Goal: Information Seeking & Learning: Learn about a topic

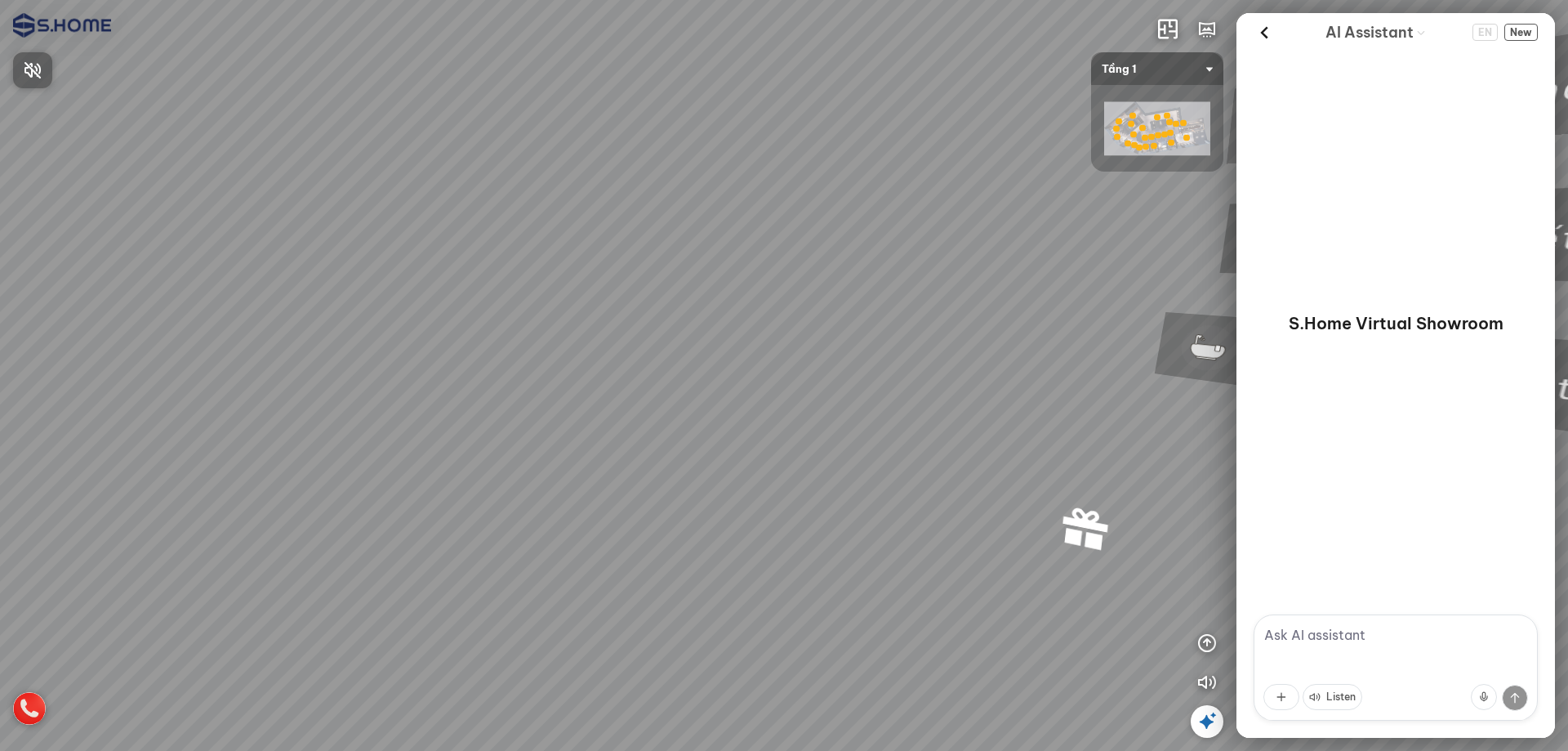
click at [65, 91] on div at bounding box center [784, 375] width 1568 height 751
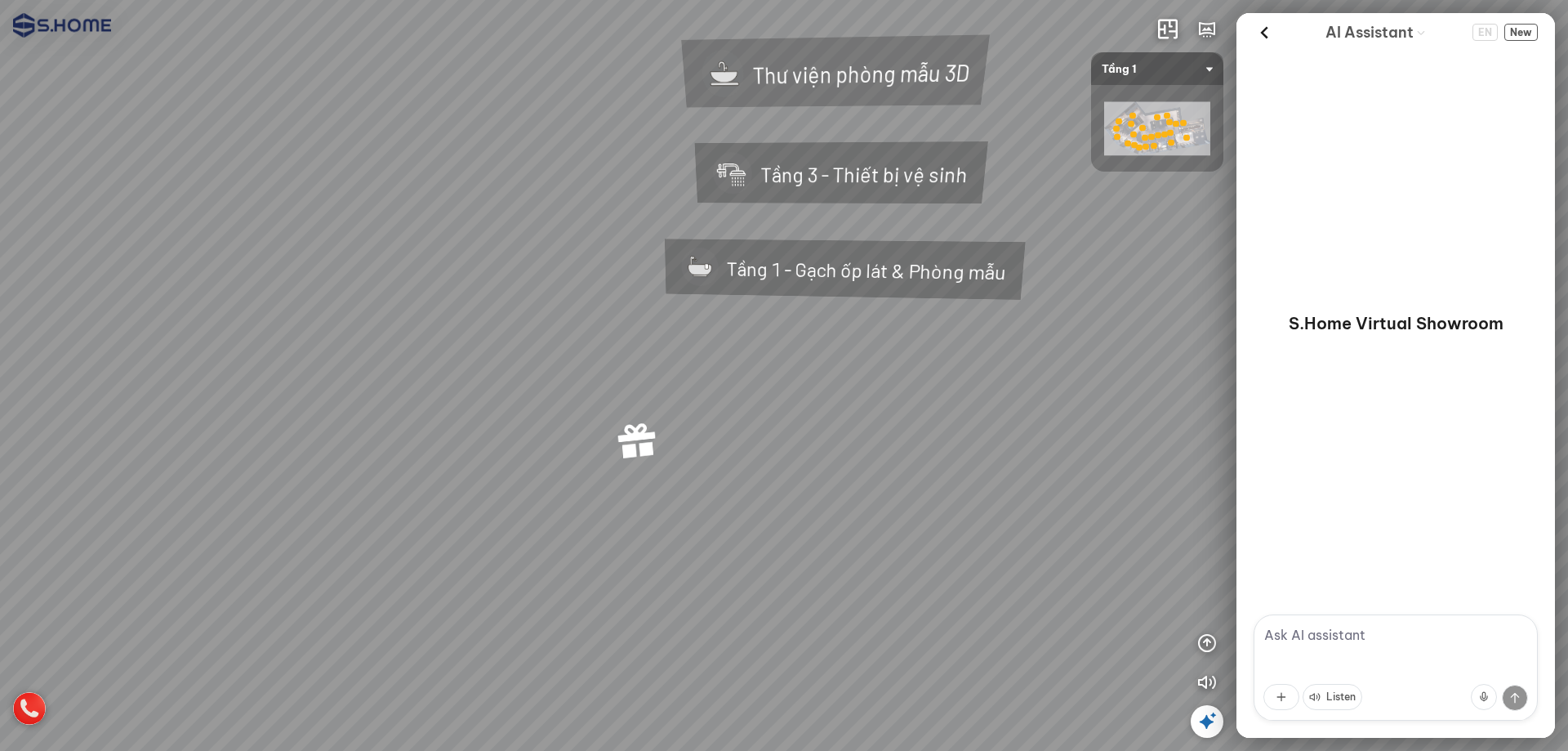
drag, startPoint x: 723, startPoint y: 306, endPoint x: 266, endPoint y: 243, distance: 460.8
click at [266, 243] on div "Tầng 1 - Gạch ốp lát & Phòng mẫu Tầng 3 - Thiết bị vệ sinh Thư viện phòng mẫu 3D" at bounding box center [784, 375] width 1568 height 751
click at [804, 170] on div "Tầng 3 - Thiết bị vệ sinh" at bounding box center [845, 168] width 419 height 182
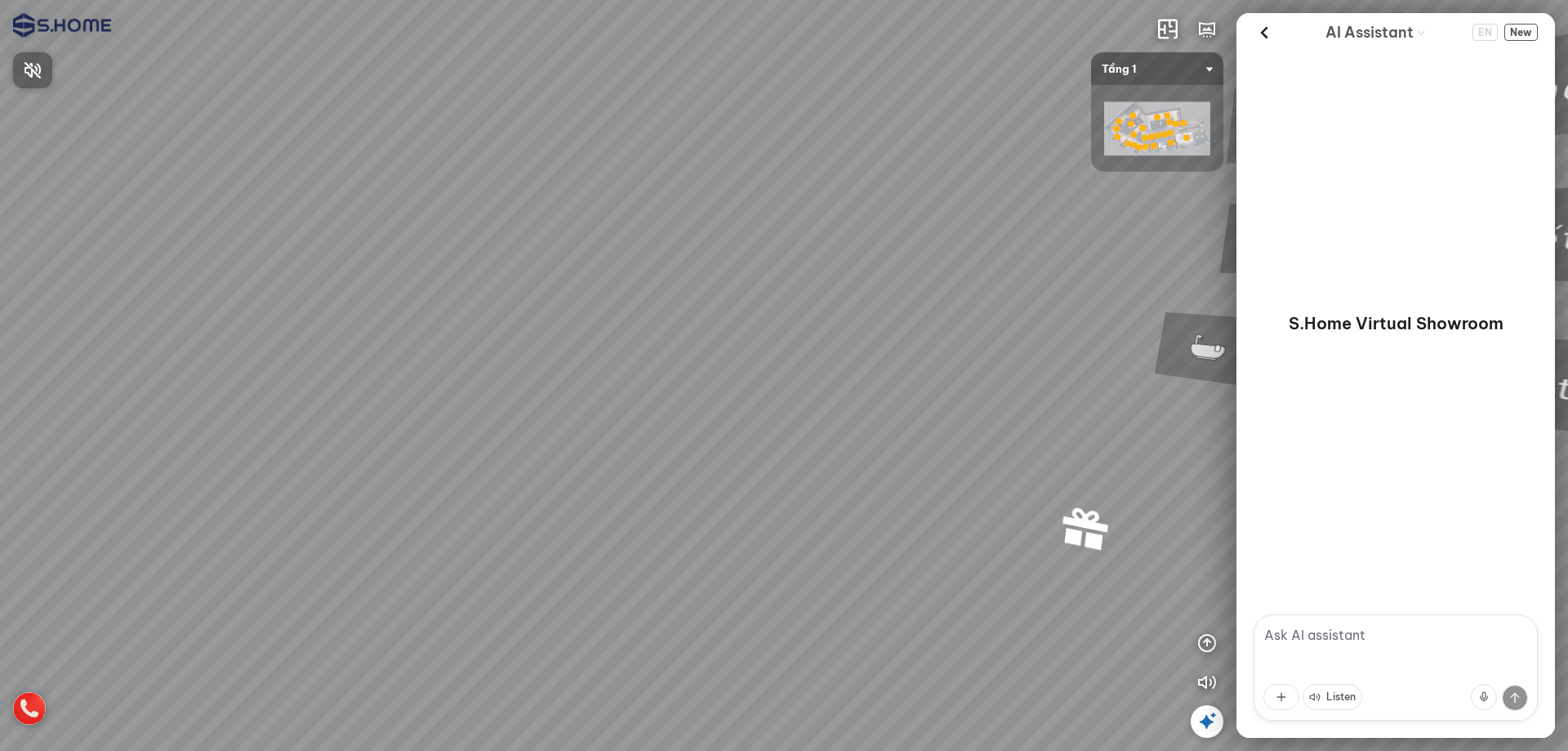
drag, startPoint x: 971, startPoint y: 131, endPoint x: 746, endPoint y: 105, distance: 226.1
click at [526, 118] on div at bounding box center [784, 375] width 1568 height 751
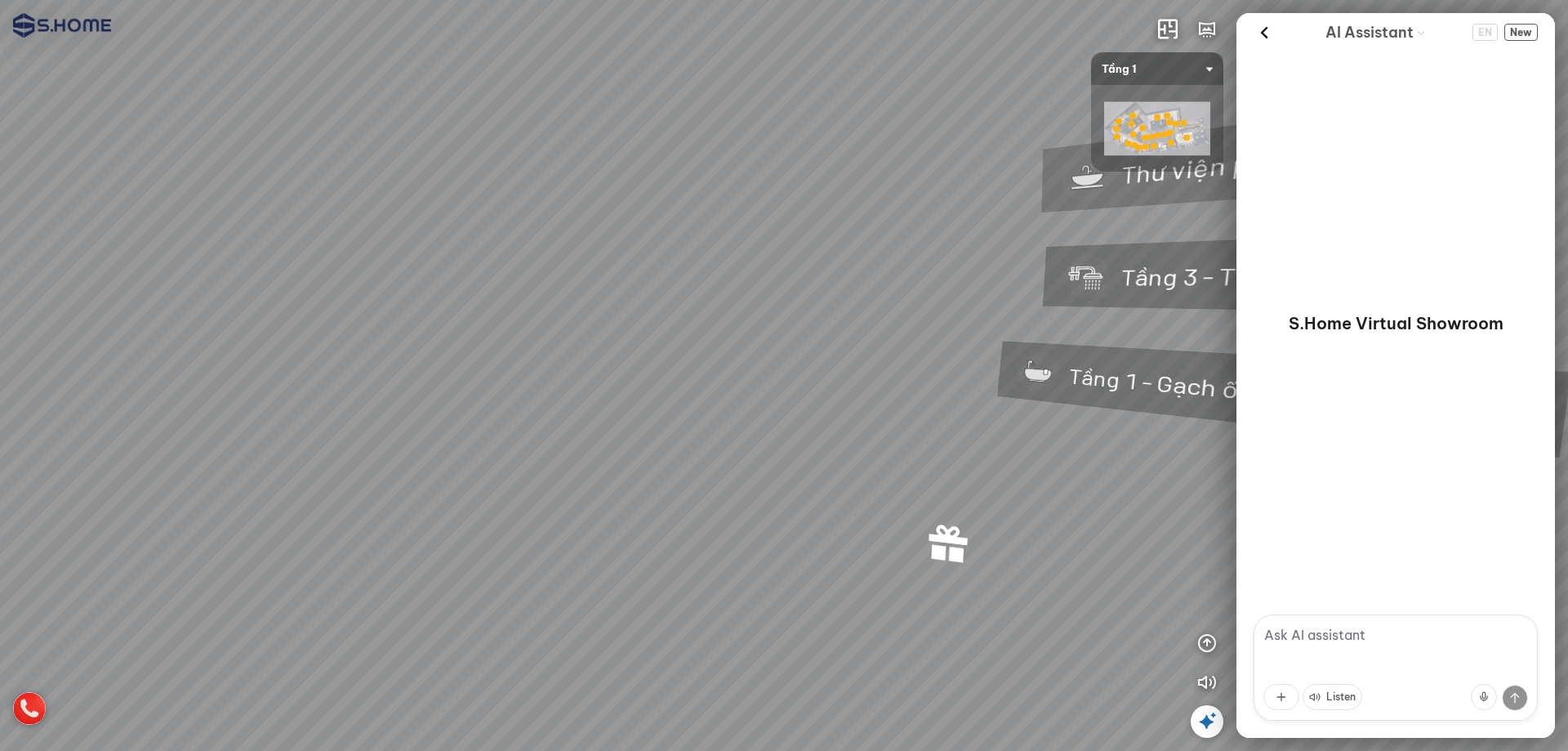
drag, startPoint x: 793, startPoint y: 172, endPoint x: 417, endPoint y: 186, distance: 375.9
click at [420, 186] on div "Tầng 1 - Gạch ốp lát & Phòng mẫu Tầng 3 - Thiết bị vệ sinh Thư viện phòng mẫu 3D" at bounding box center [784, 375] width 1568 height 751
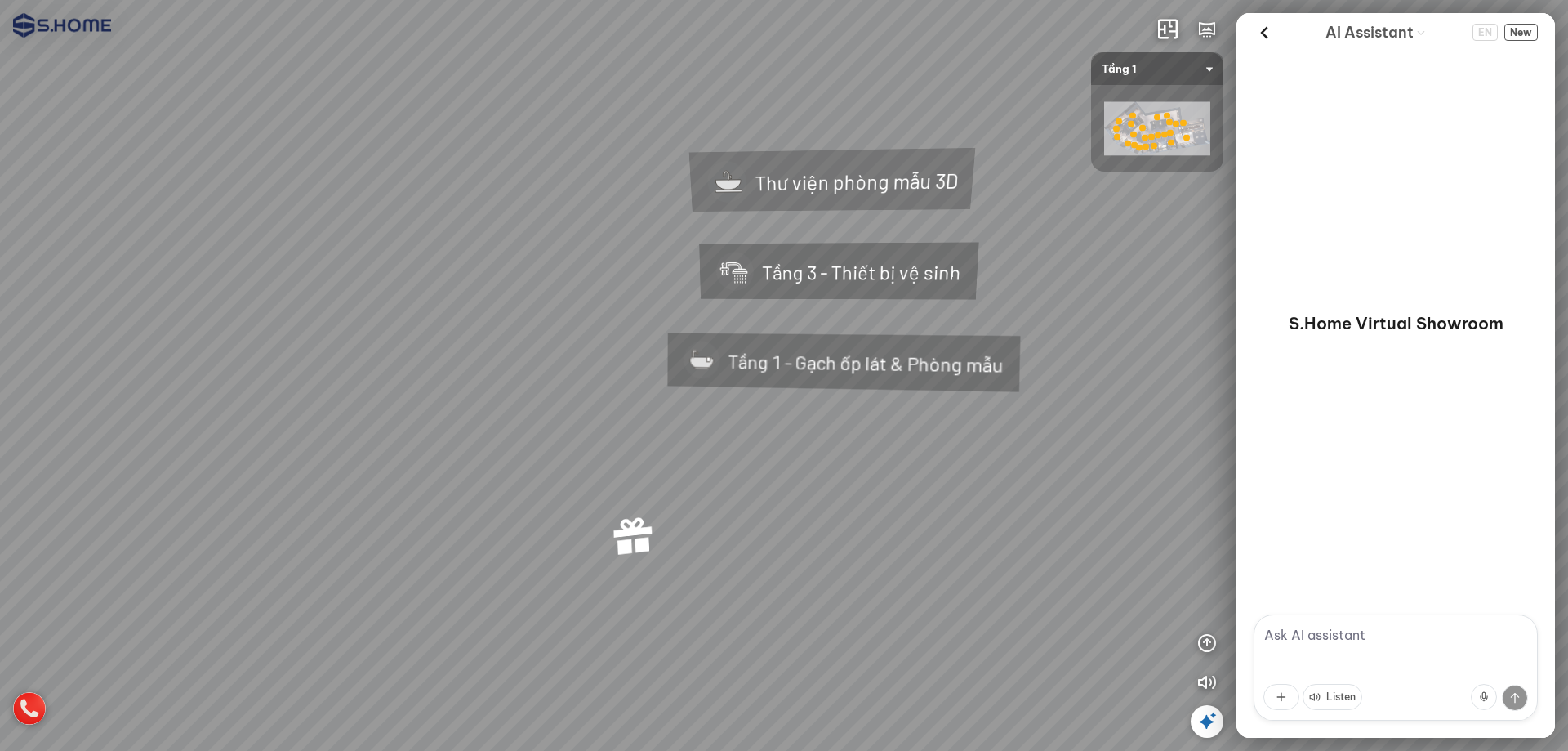
click at [864, 181] on div "Thư viện phòng mẫu 3D" at bounding box center [835, 174] width 410 height 181
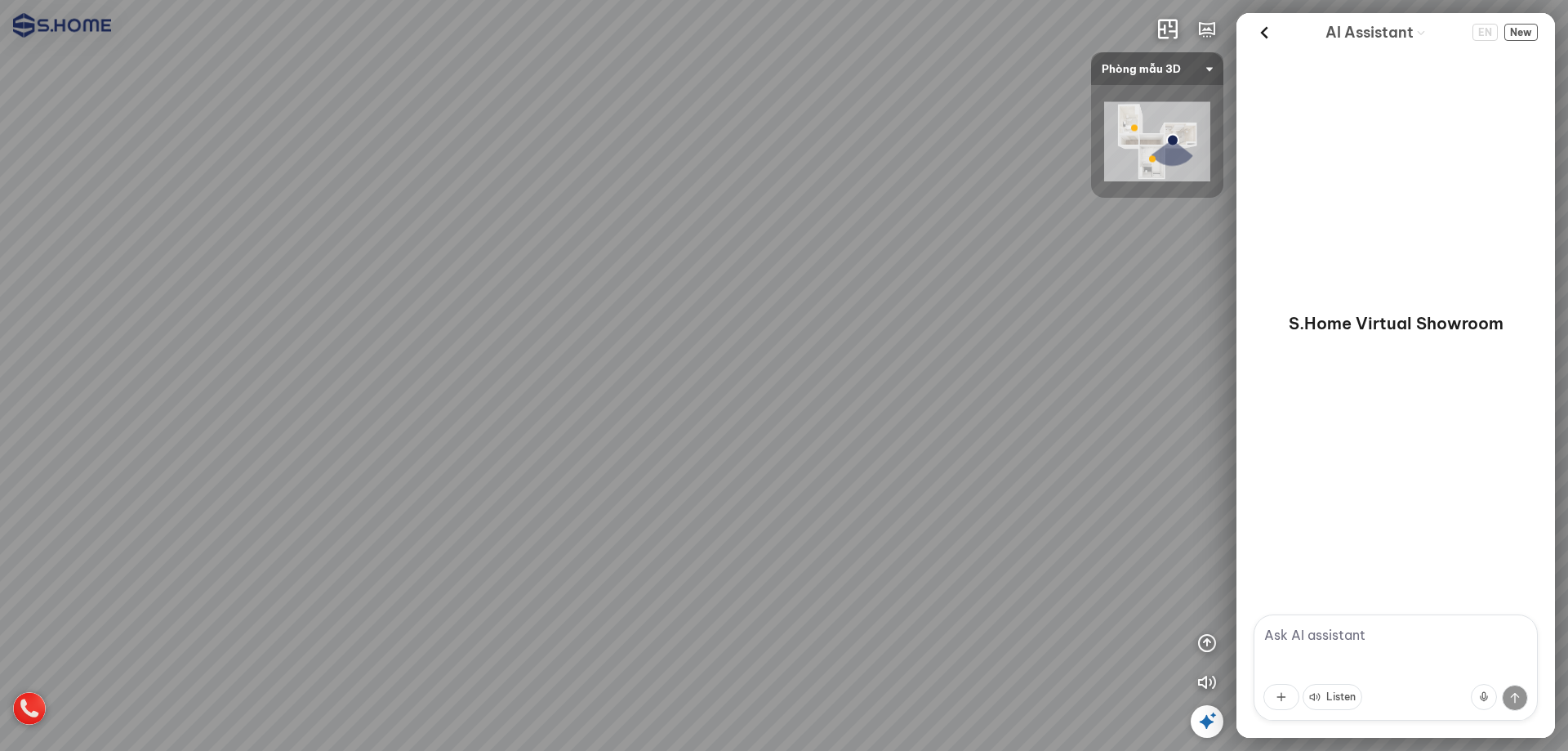
click at [1175, 61] on span "Phòng mẫu 3D" at bounding box center [1157, 68] width 111 height 33
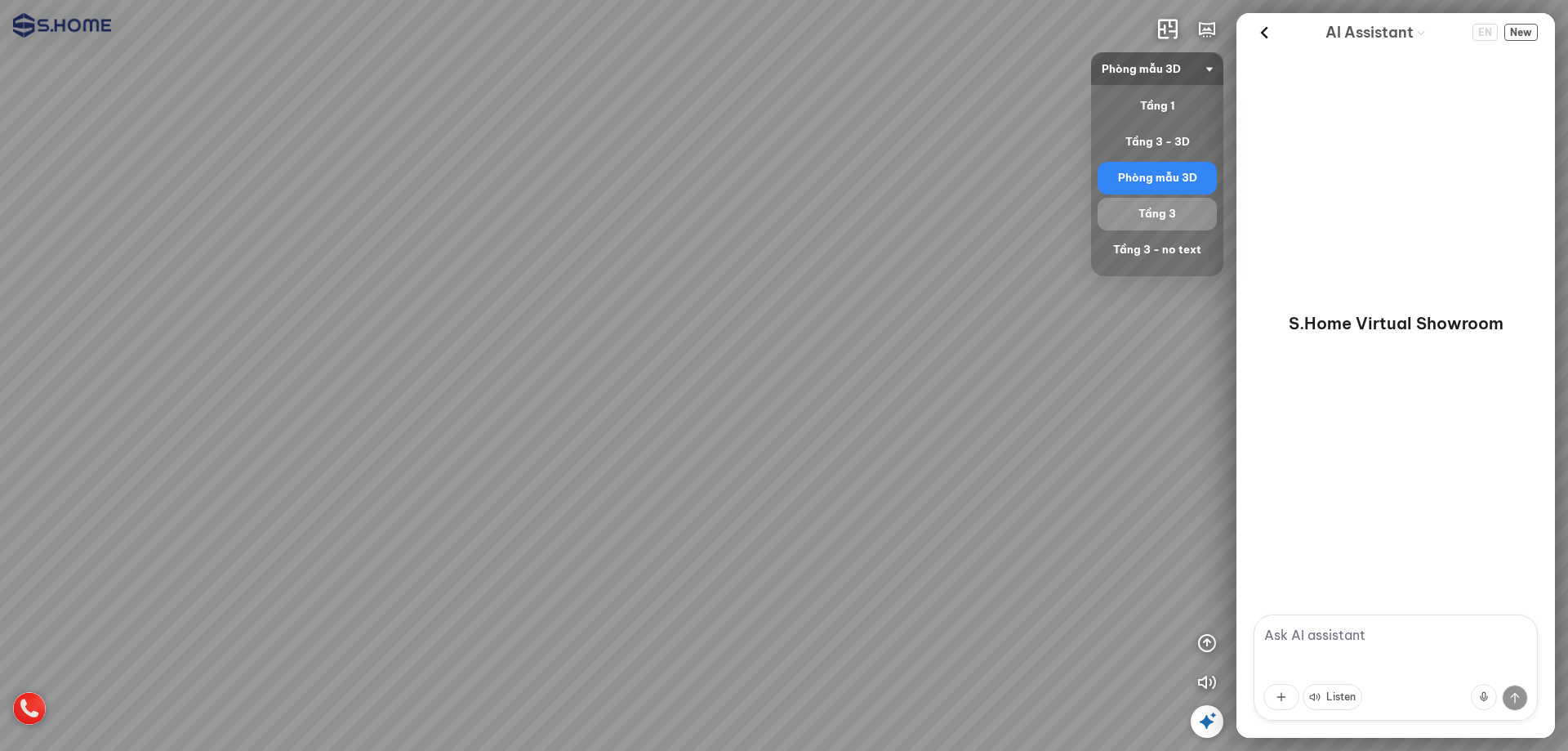
click at [1144, 214] on div "Tầng 3" at bounding box center [1157, 214] width 106 height 20
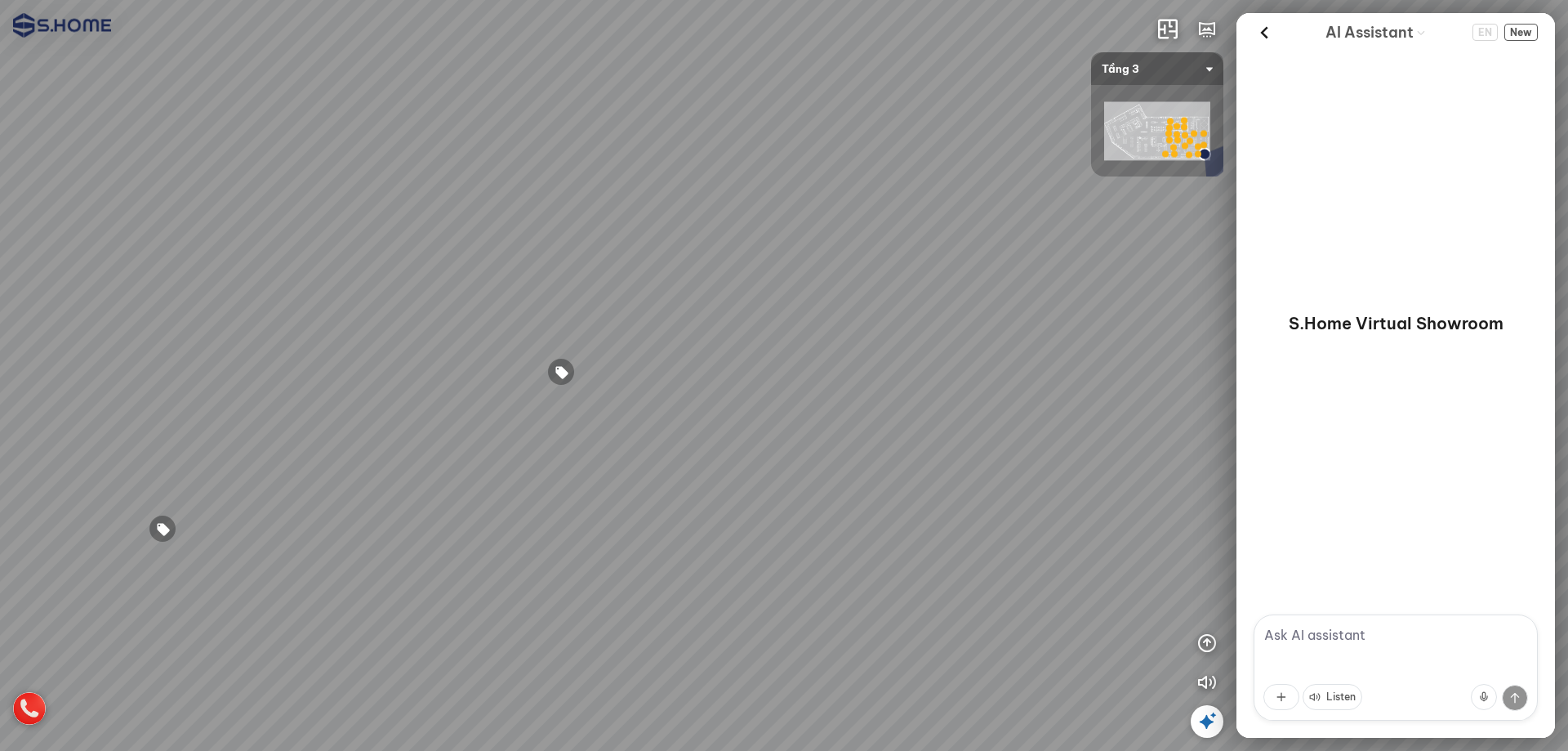
drag, startPoint x: 662, startPoint y: 300, endPoint x: 746, endPoint y: 248, distance: 97.9
click at [1029, 100] on div at bounding box center [784, 375] width 1568 height 751
drag, startPoint x: 654, startPoint y: 281, endPoint x: 985, endPoint y: 163, distance: 351.1
click at [985, 163] on div at bounding box center [784, 375] width 1568 height 751
drag, startPoint x: 985, startPoint y: 164, endPoint x: 527, endPoint y: 286, distance: 474.1
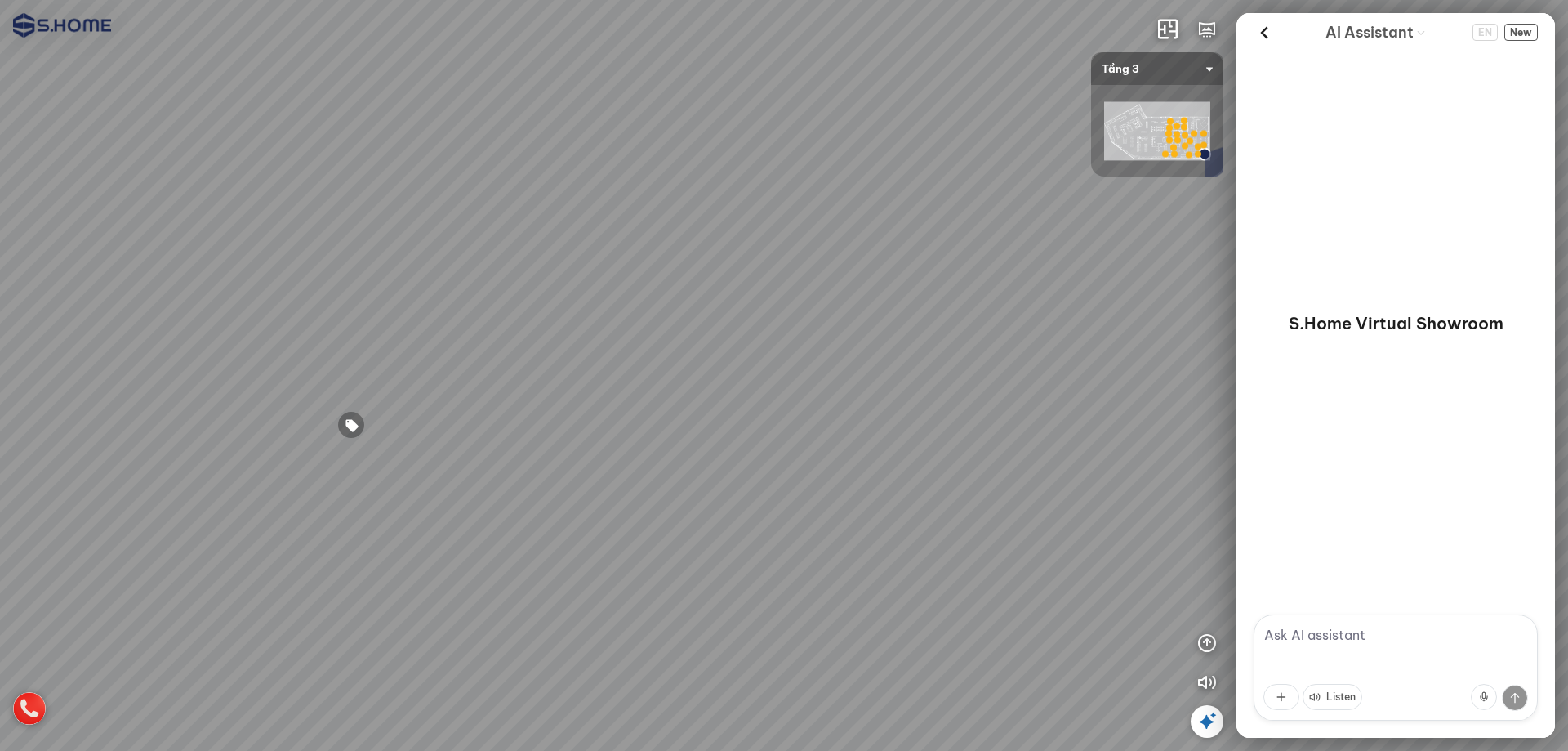
click at [341, 330] on div at bounding box center [784, 375] width 1568 height 751
drag, startPoint x: 726, startPoint y: 243, endPoint x: 31, endPoint y: 246, distance: 695.0
click at [39, 246] on div at bounding box center [784, 375] width 1568 height 751
drag, startPoint x: 389, startPoint y: 231, endPoint x: 268, endPoint y: 212, distance: 122.5
click at [0, 229] on div at bounding box center [784, 375] width 1568 height 751
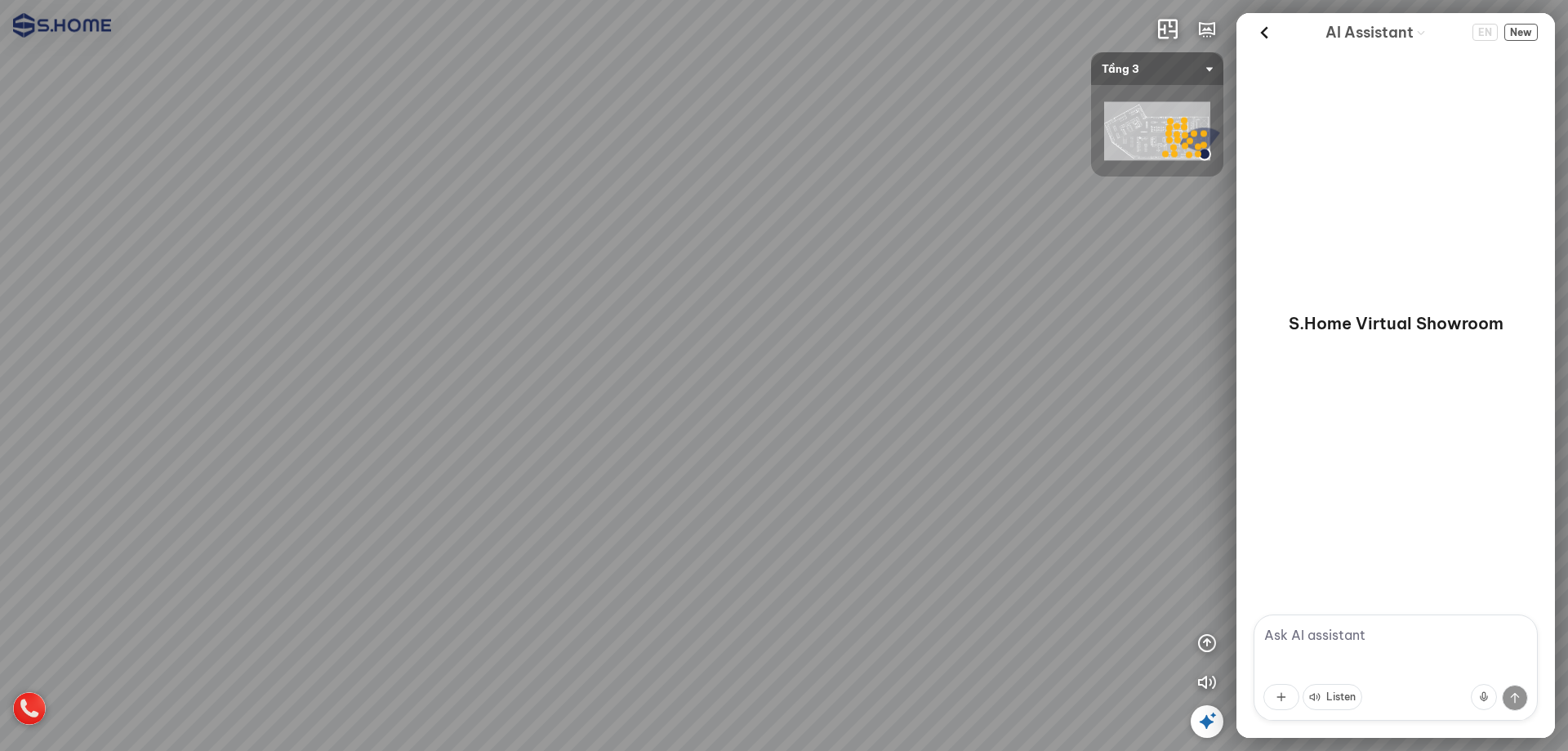
drag, startPoint x: 389, startPoint y: 212, endPoint x: 0, endPoint y: 212, distance: 388.8
click at [0, 212] on div at bounding box center [784, 375] width 1568 height 751
click at [1211, 65] on span "Tầng 3" at bounding box center [1157, 68] width 111 height 33
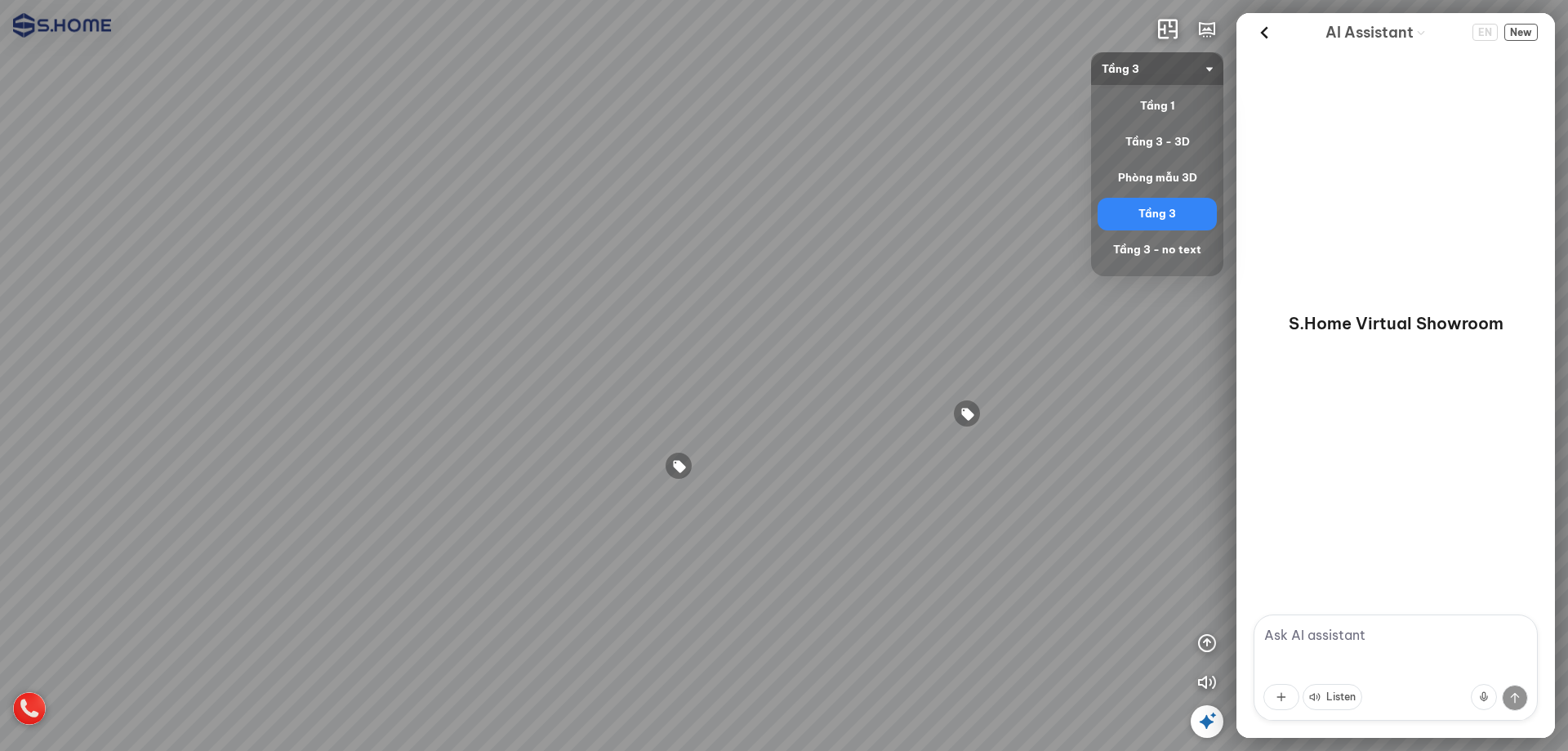
click at [1211, 65] on span "Tầng 3" at bounding box center [1157, 68] width 111 height 33
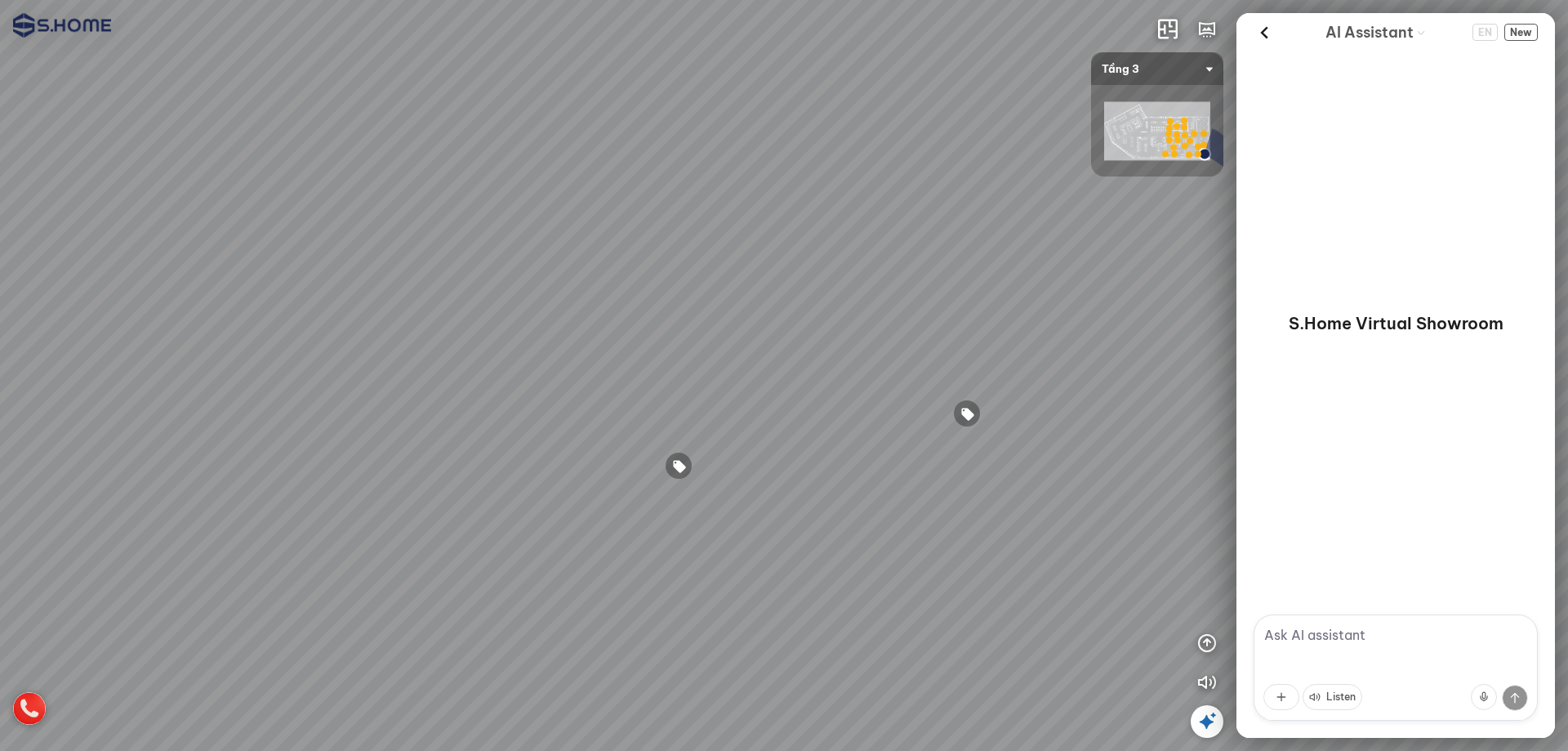
click at [1103, 144] on div at bounding box center [1157, 130] width 132 height 91
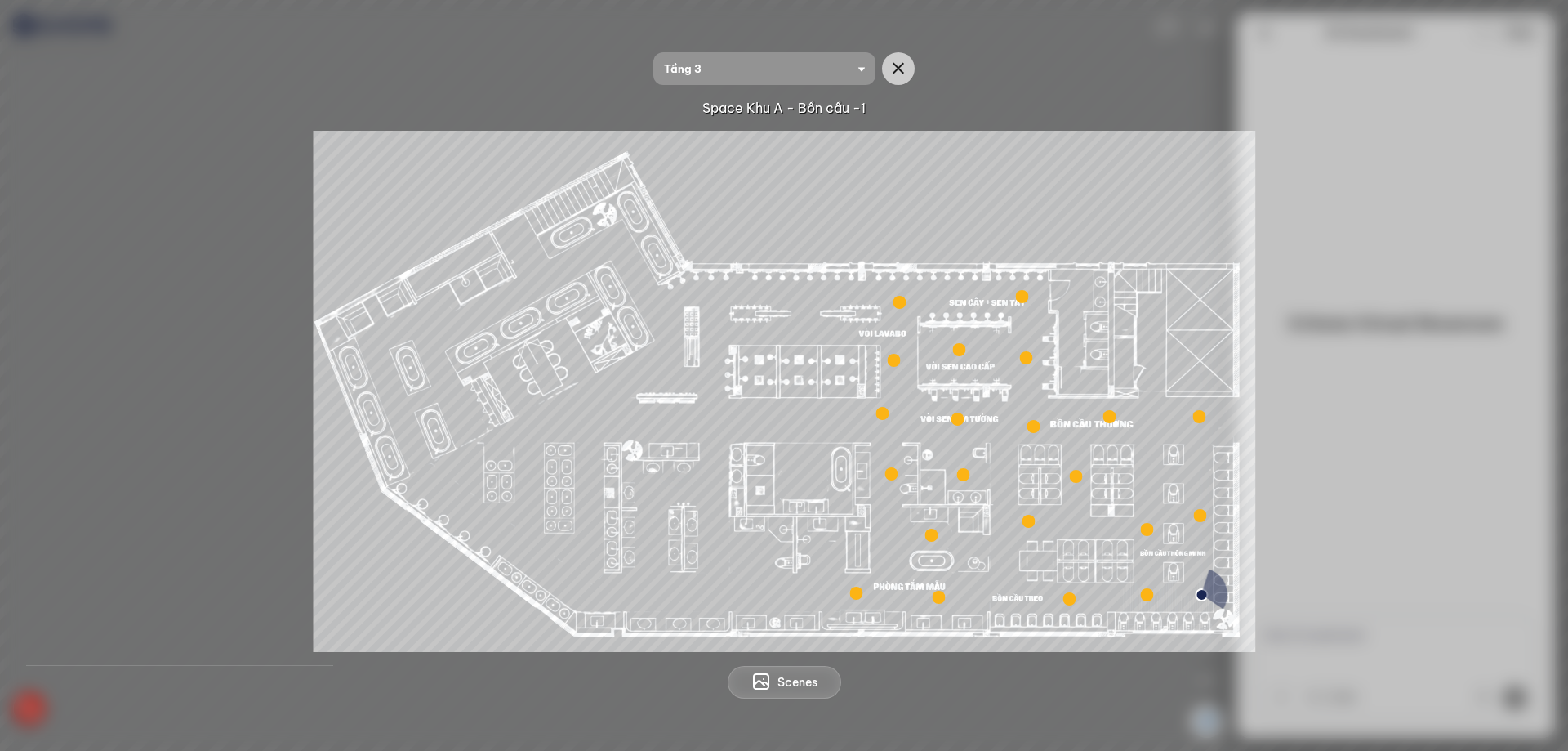
click at [1204, 420] on div at bounding box center [1198, 416] width 13 height 13
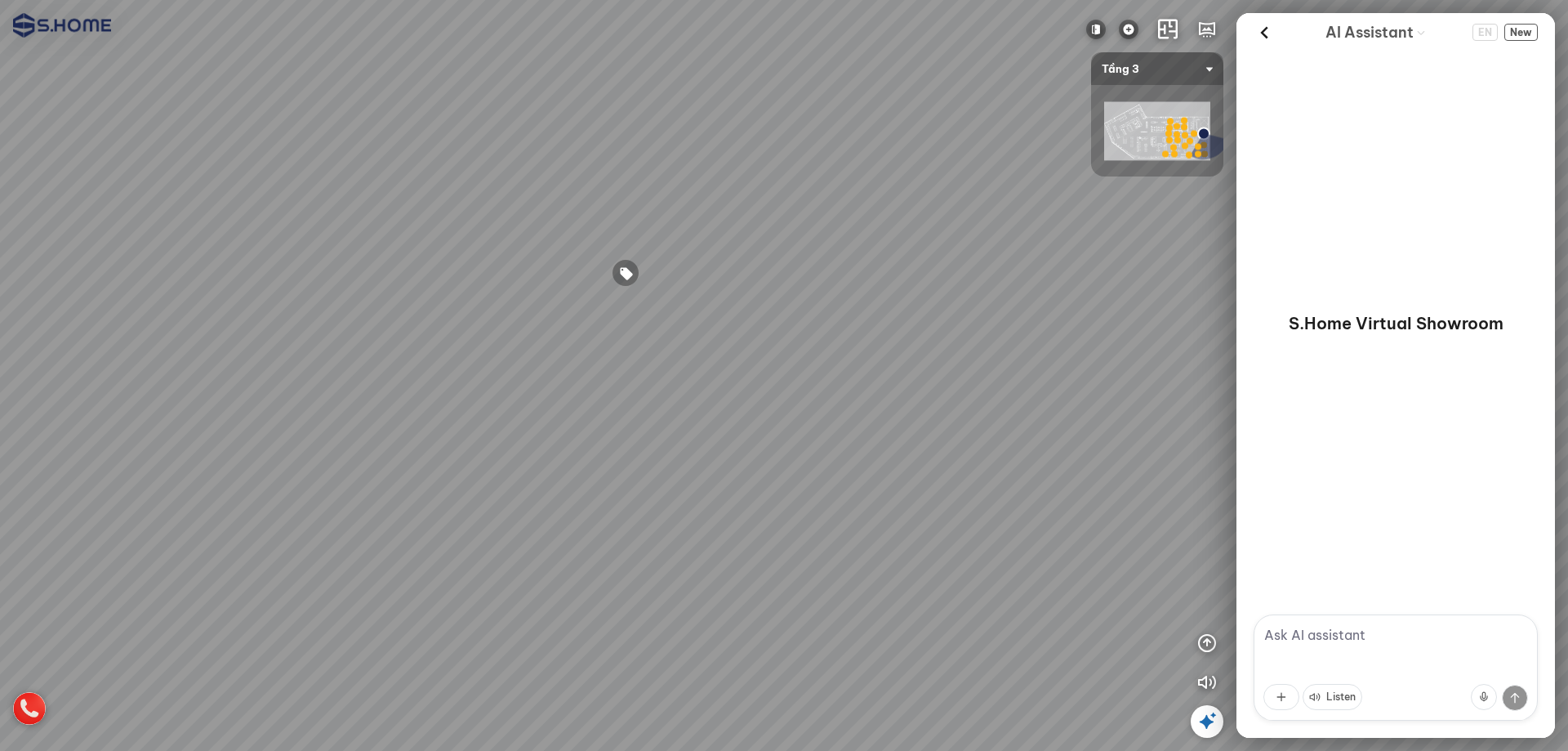
drag, startPoint x: 827, startPoint y: 419, endPoint x: 804, endPoint y: 303, distance: 118.1
click at [1183, 287] on div at bounding box center [784, 375] width 1568 height 751
click at [627, 267] on div at bounding box center [627, 274] width 28 height 28
click at [1277, 25] on button "Go back" at bounding box center [1266, 32] width 25 height 25
click at [1270, 30] on icon at bounding box center [1264, 32] width 25 height 25
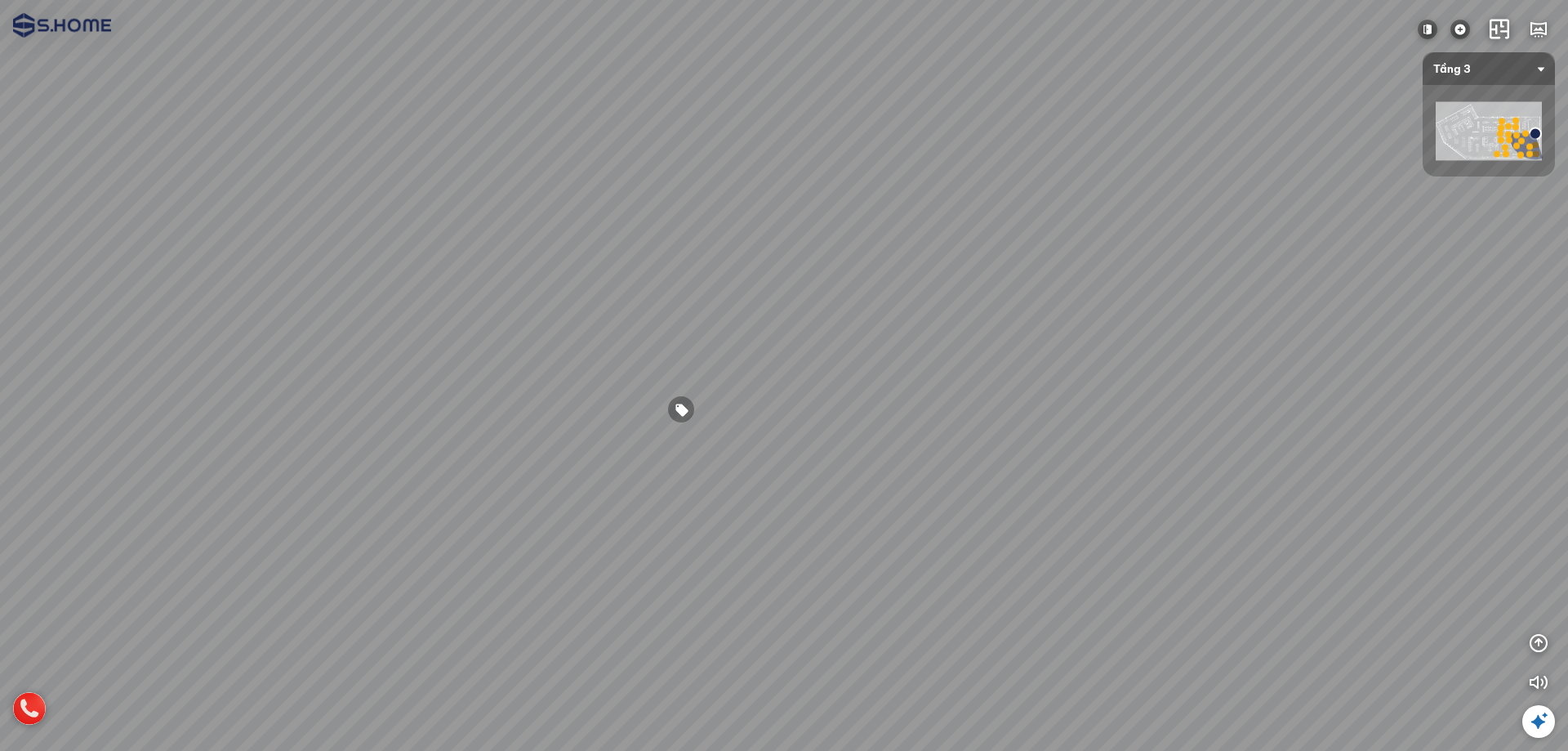
drag, startPoint x: 489, startPoint y: 369, endPoint x: 1134, endPoint y: 248, distance: 656.4
click at [1122, 248] on div at bounding box center [784, 375] width 1568 height 751
click at [782, 380] on div at bounding box center [787, 375] width 28 height 28
click at [58, 726] on span "View more" at bounding box center [51, 729] width 51 height 12
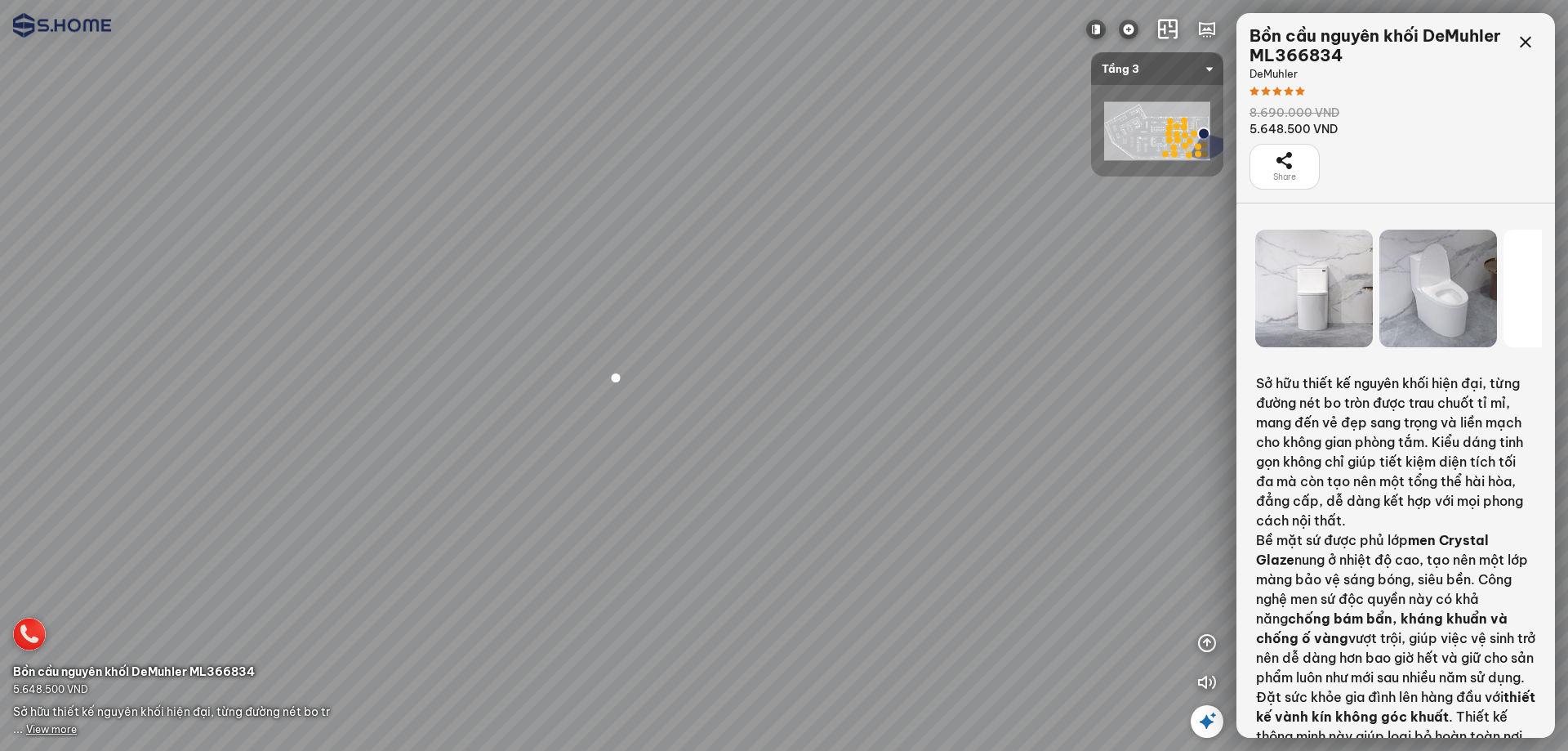
drag, startPoint x: 1459, startPoint y: 301, endPoint x: 1036, endPoint y: 348, distance: 424.9
click at [1040, 347] on div "INFO: krpano 1.20.8 (build 2020-09-15) INFO: HTML5/Desktop - Chrome 141.0 - Web…" at bounding box center [784, 375] width 1568 height 751
drag, startPoint x: 1303, startPoint y: 296, endPoint x: 1247, endPoint y: 296, distance: 55.5
click at [1247, 296] on div at bounding box center [1395, 288] width 319 height 131
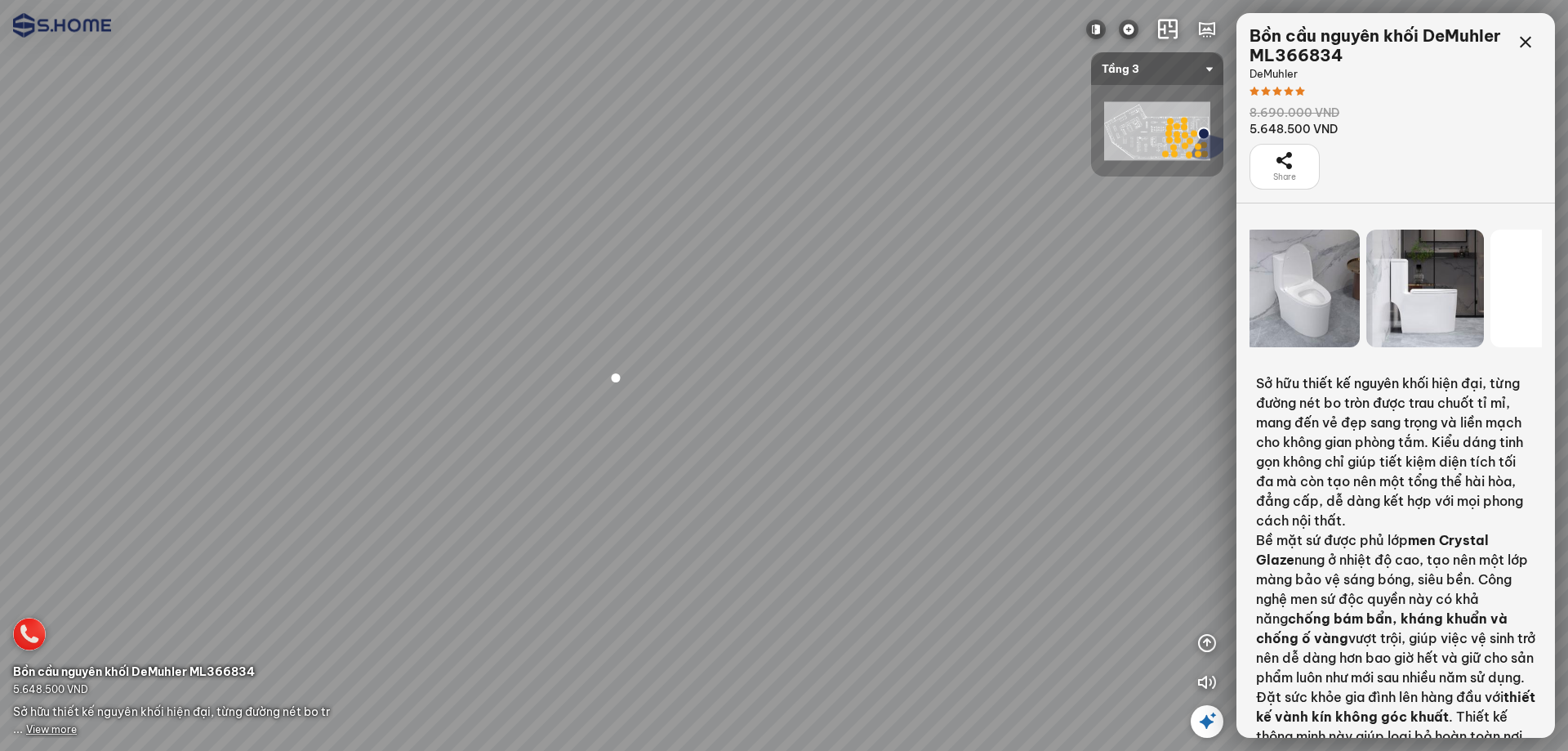
drag, startPoint x: 1464, startPoint y: 292, endPoint x: 1317, endPoint y: 304, distance: 148.3
click at [1366, 304] on div at bounding box center [1425, 288] width 118 height 118
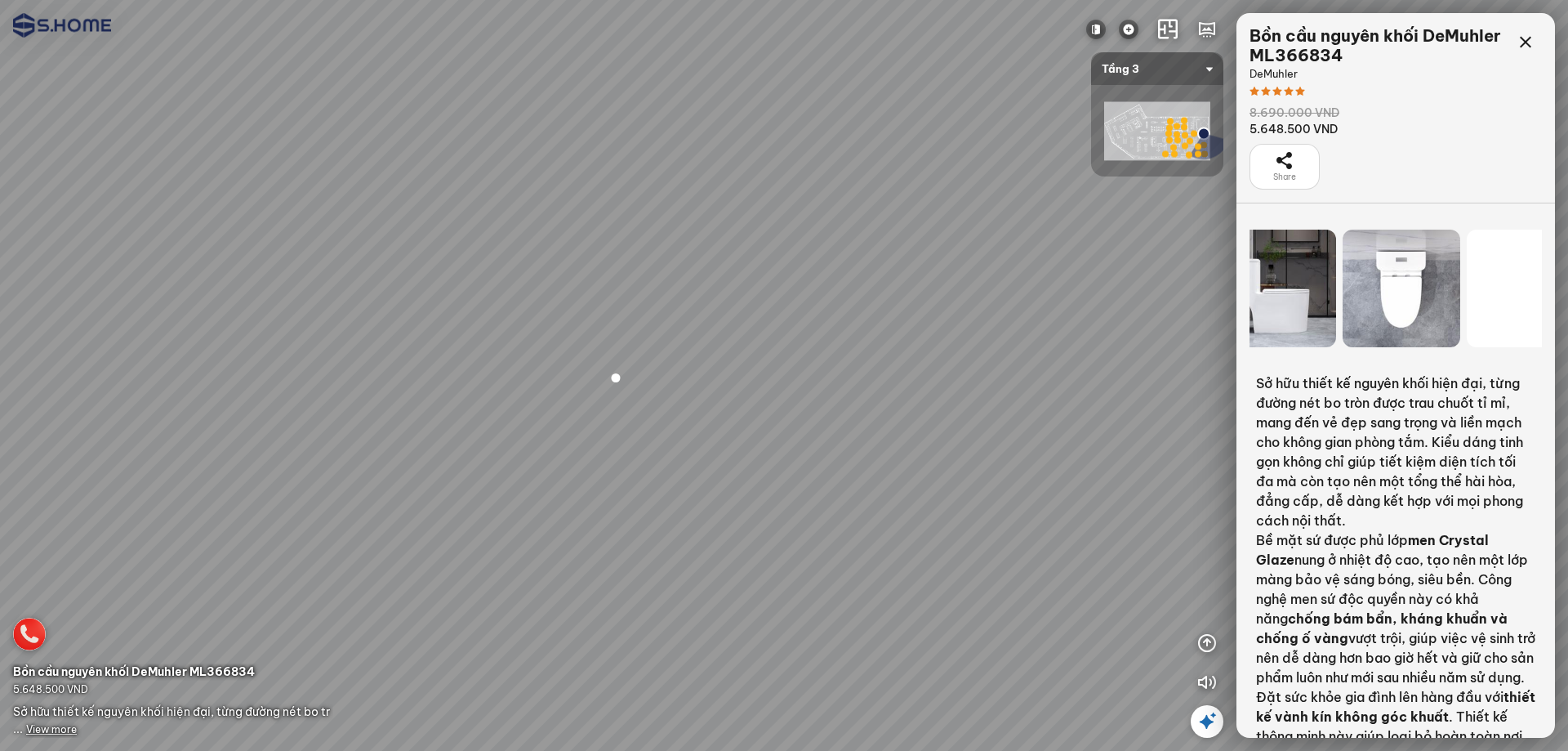
click at [925, 310] on div at bounding box center [784, 375] width 1568 height 751
click at [1145, 65] on span "Tầng 3" at bounding box center [1157, 68] width 111 height 33
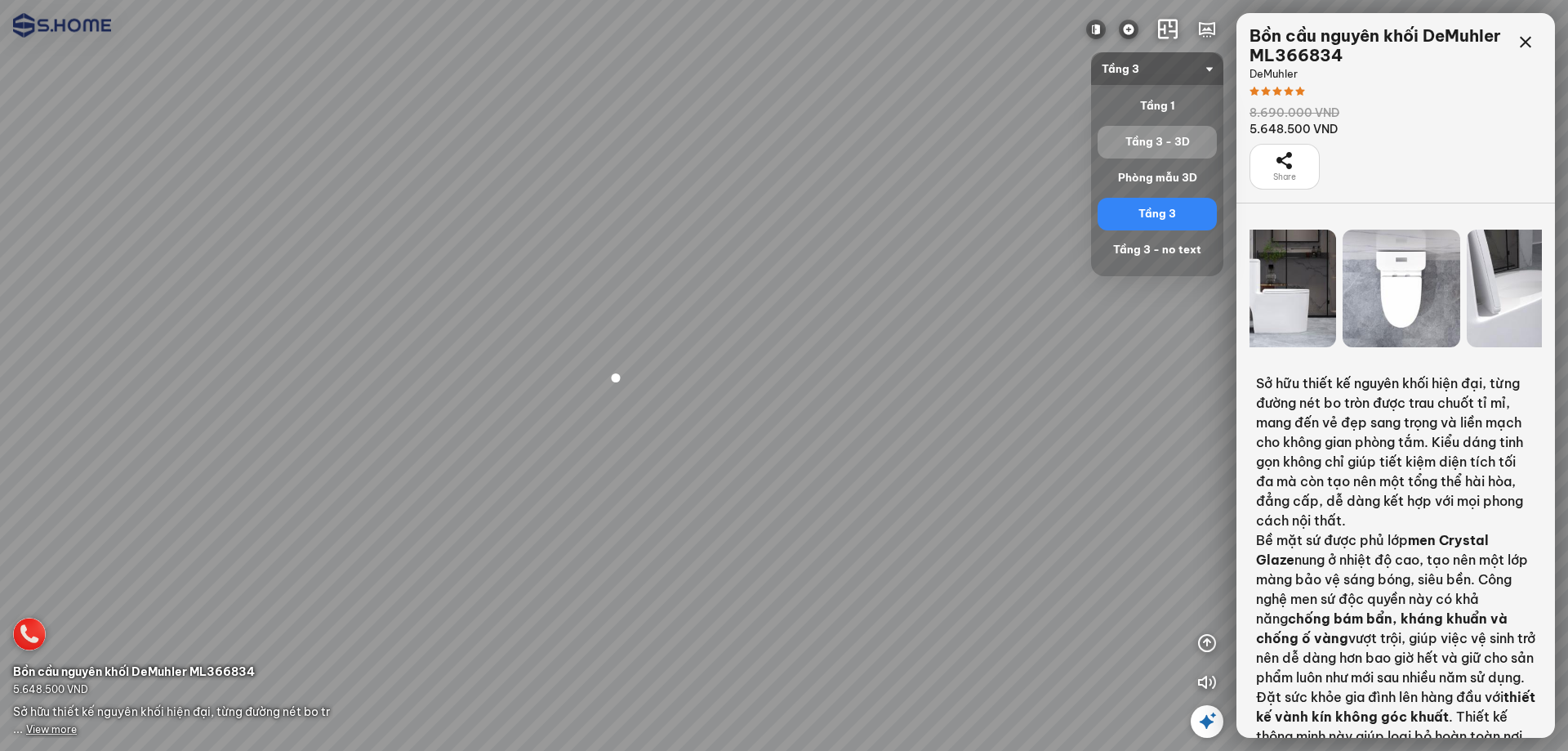
click at [1144, 126] on div "Tầng 3 - 3D" at bounding box center [1157, 142] width 119 height 33
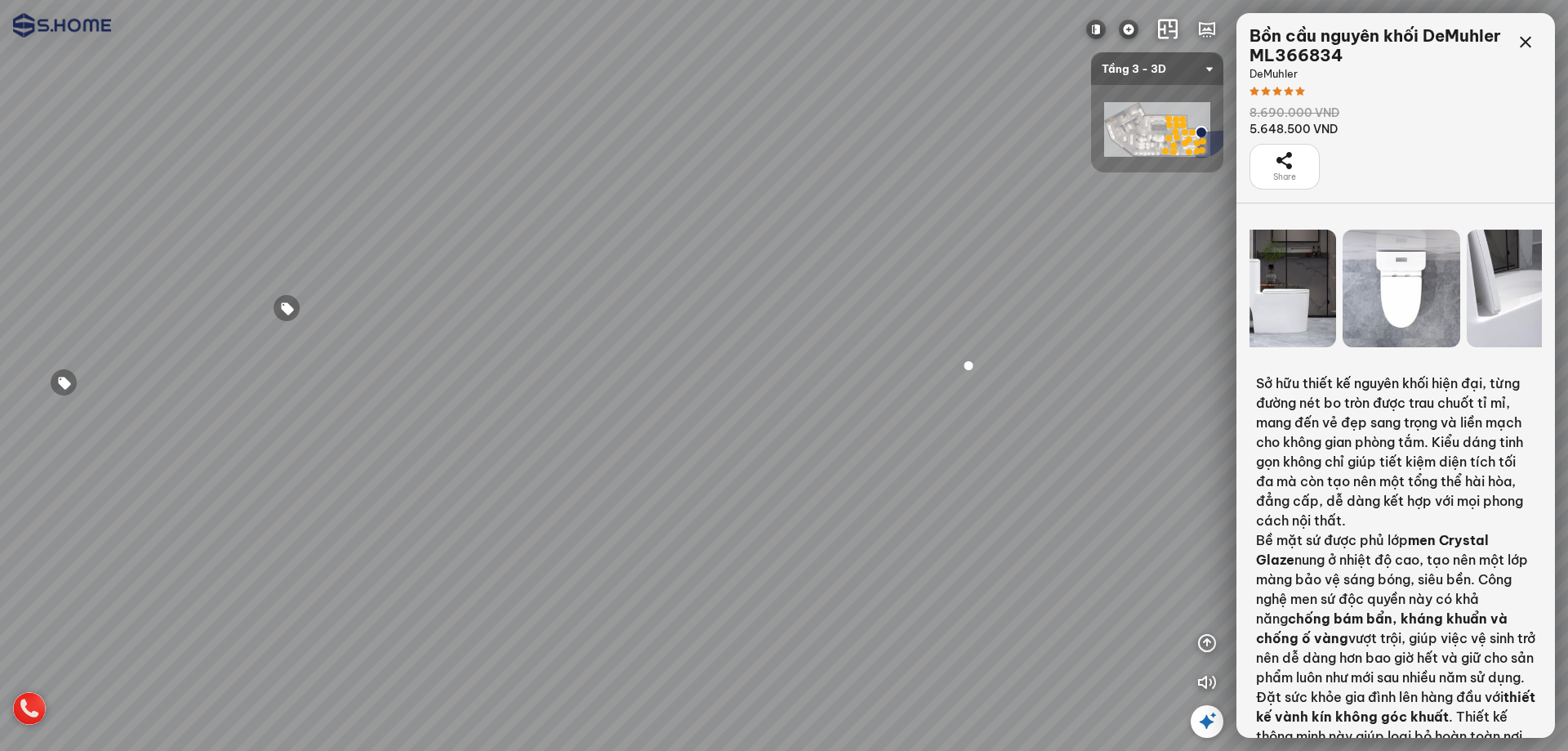
drag, startPoint x: 923, startPoint y: 270, endPoint x: 1178, endPoint y: 231, distance: 257.8
click at [1244, 206] on div "INFO: krpano 1.20.8 (build 2020-09-15) INFO: HTML5/Desktop - Chrome 141.0 - Web…" at bounding box center [784, 375] width 1568 height 751
drag, startPoint x: 624, startPoint y: 234, endPoint x: 1161, endPoint y: 180, distance: 540.2
click at [1159, 180] on div at bounding box center [784, 375] width 1568 height 751
drag, startPoint x: 792, startPoint y: 221, endPoint x: 1132, endPoint y: 208, distance: 340.0
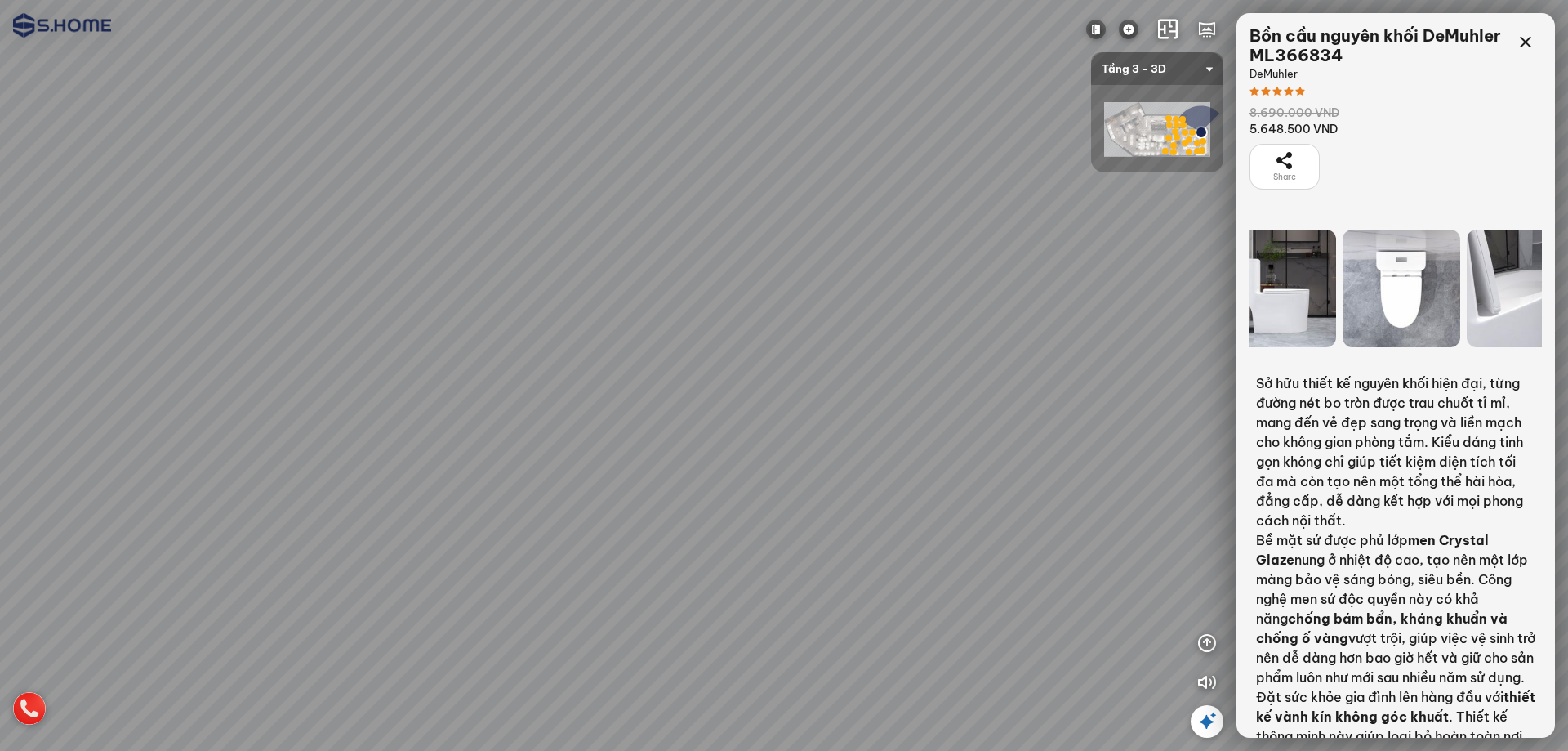
click at [1131, 207] on div at bounding box center [784, 375] width 1568 height 751
drag, startPoint x: 824, startPoint y: 212, endPoint x: 437, endPoint y: 234, distance: 387.8
click at [278, 255] on div at bounding box center [784, 375] width 1568 height 751
click at [746, 249] on div at bounding box center [751, 255] width 28 height 28
click at [56, 725] on span "View more" at bounding box center [51, 729] width 51 height 12
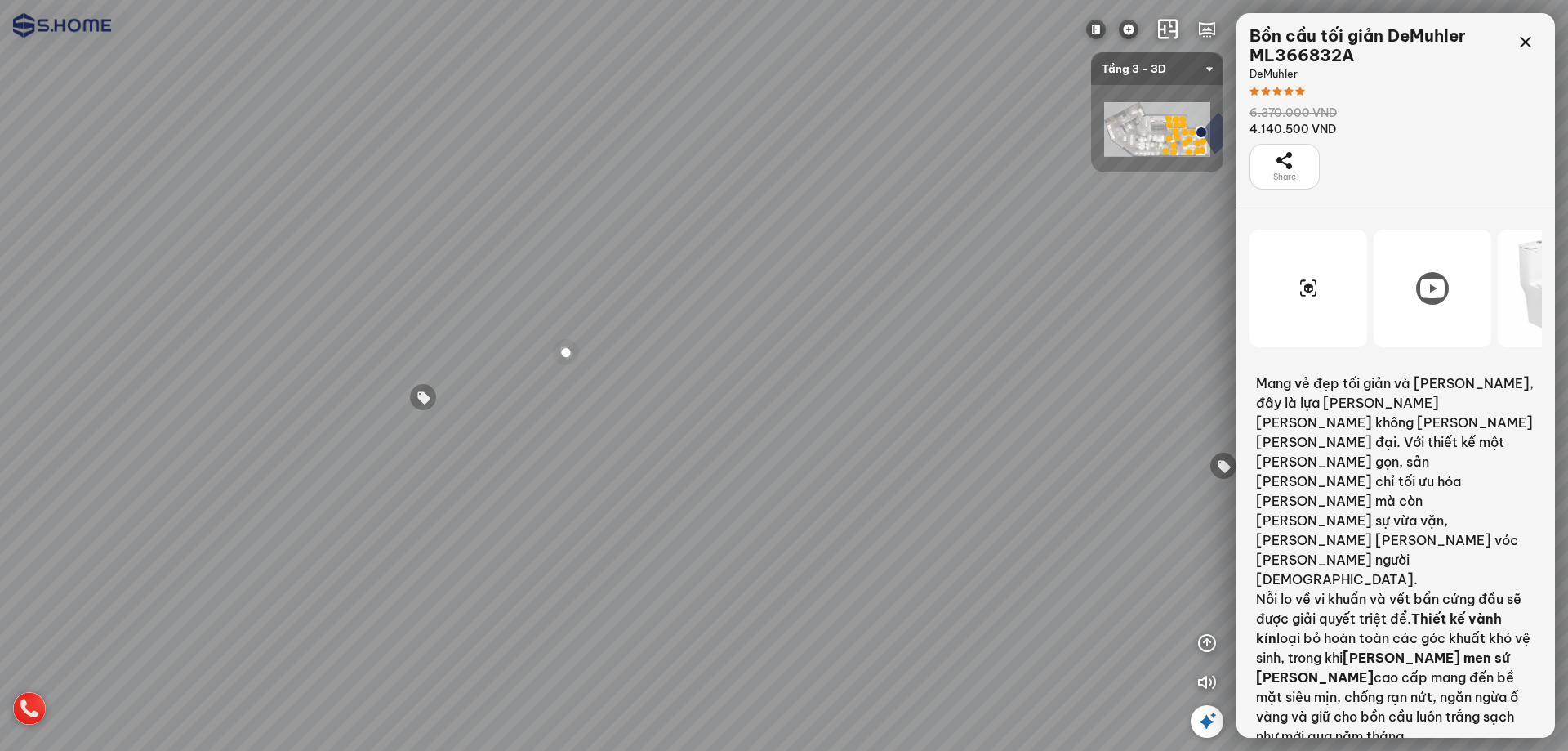
click at [1423, 302] on div at bounding box center [1432, 288] width 33 height 33
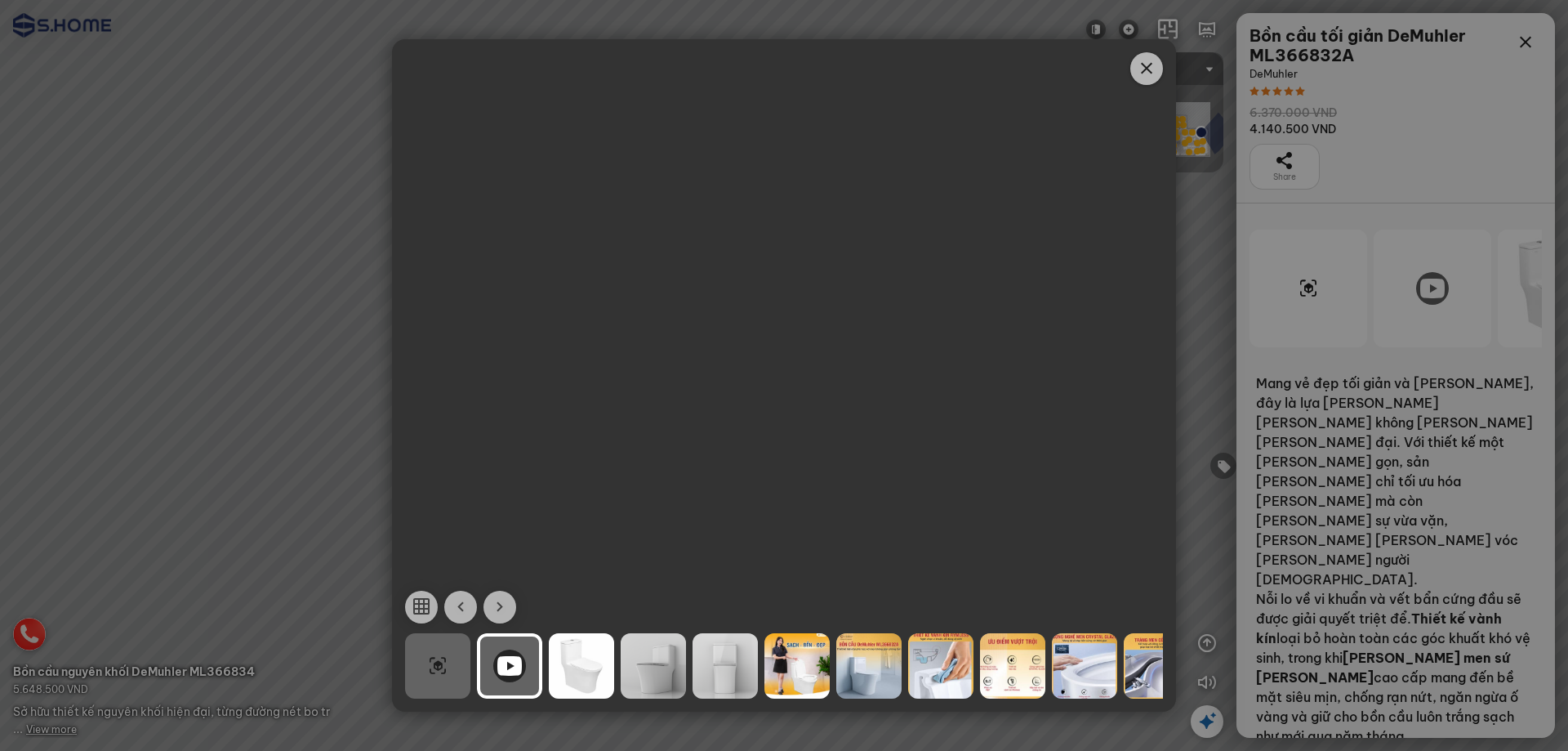
click at [1152, 63] on icon "Close" at bounding box center [1147, 69] width 20 height 20
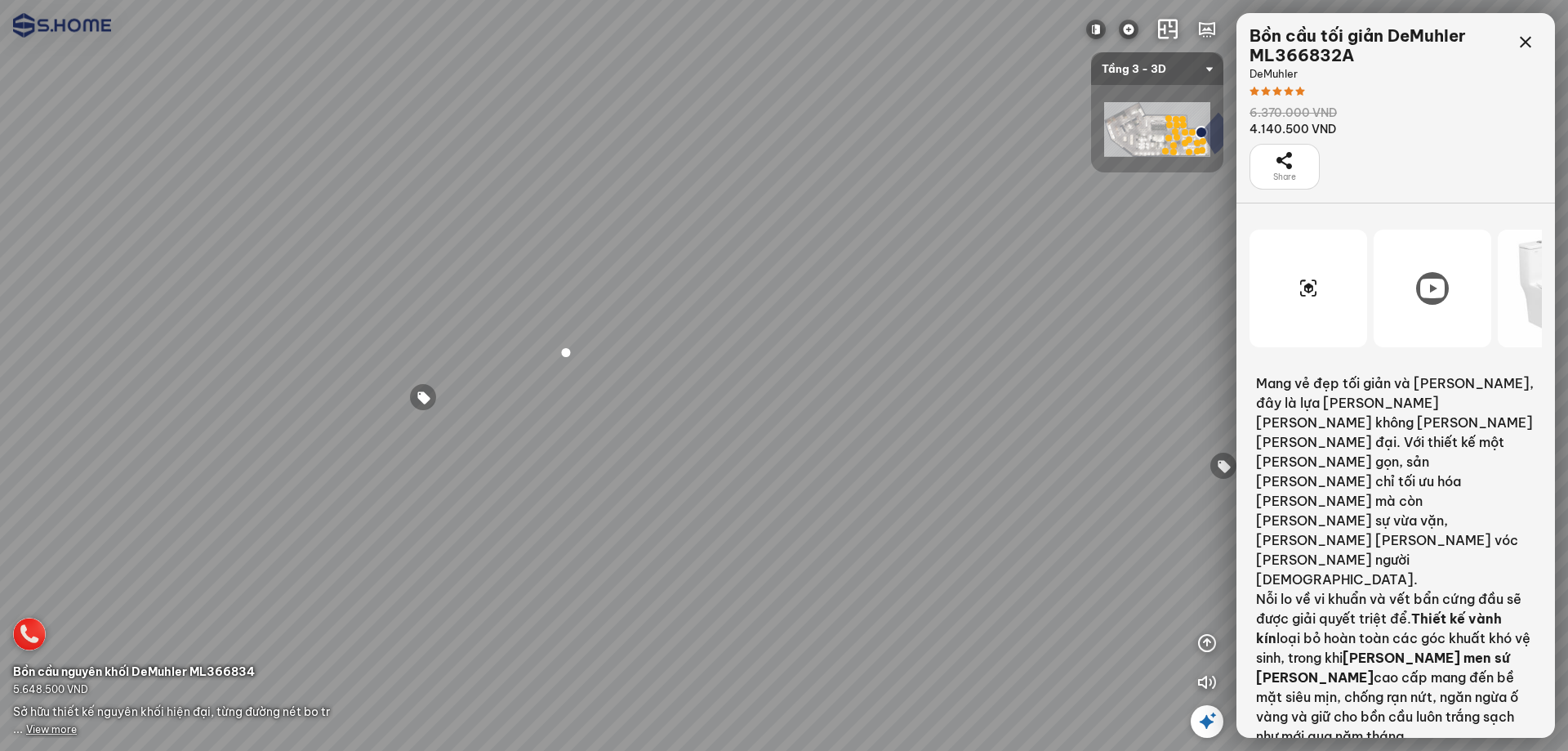
click at [1431, 292] on icon at bounding box center [1432, 288] width 25 height 20
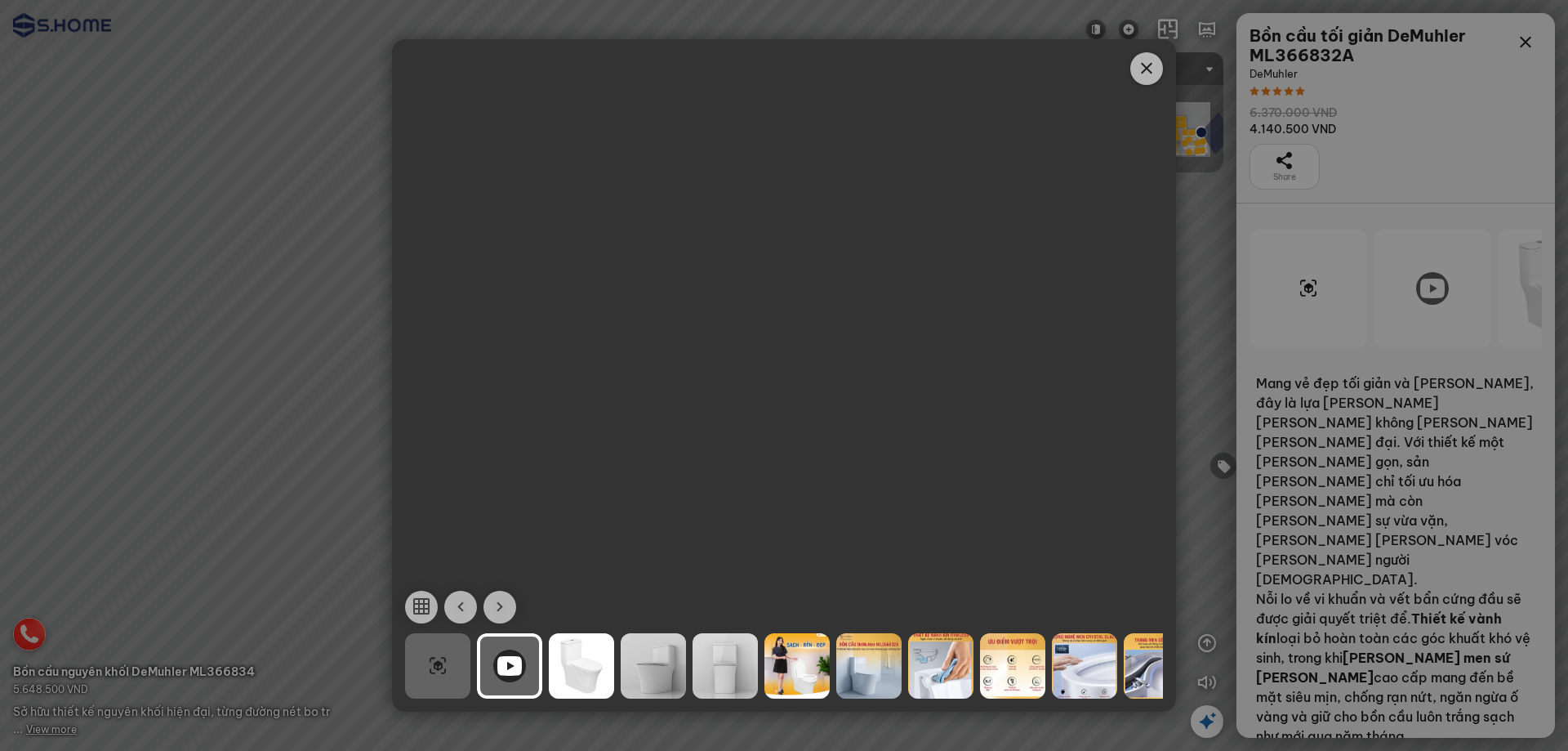
click at [1144, 69] on icon "Close" at bounding box center [1147, 69] width 20 height 20
